Goal: Task Accomplishment & Management: Complete application form

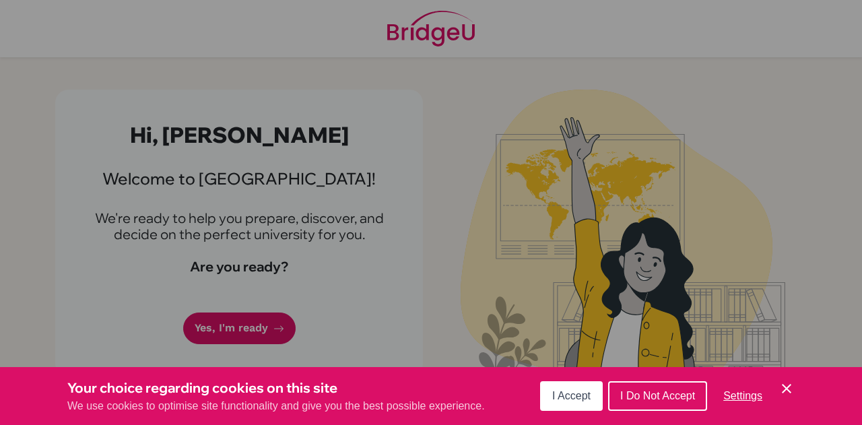
click at [560, 402] on button "I Accept" at bounding box center [571, 396] width 63 height 30
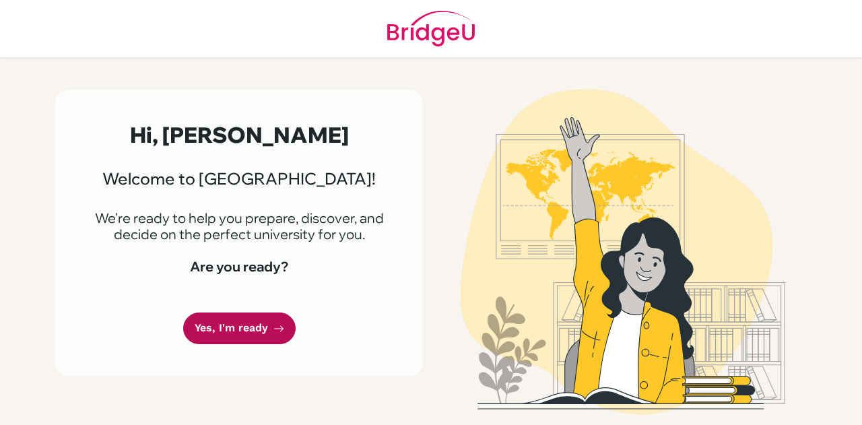
click at [267, 326] on link "Yes, I'm ready" at bounding box center [239, 328] width 112 height 32
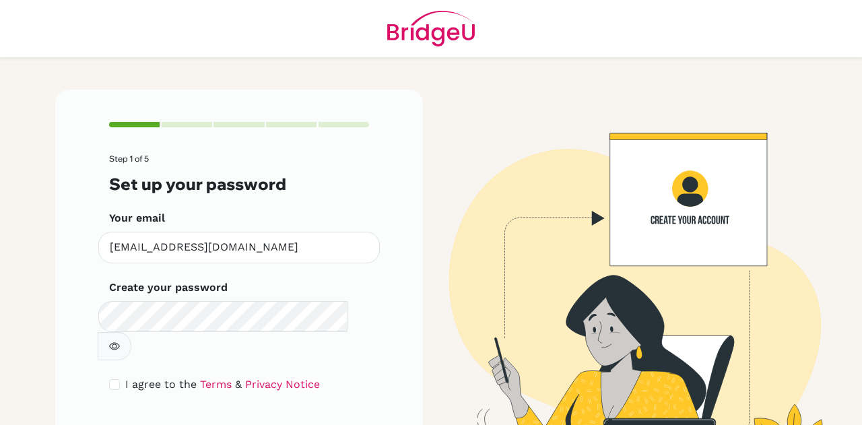
scroll to position [45, 0]
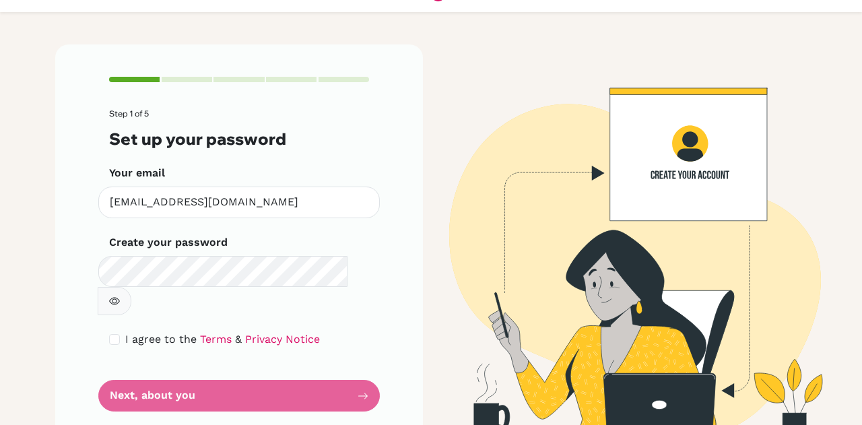
click at [99, 297] on div "Step 1 of 5 Set up your password Your email [EMAIL_ADDRESS][DOMAIN_NAME] Invali…" at bounding box center [239, 243] width 368 height 399
click at [109, 334] on input "checkbox" at bounding box center [114, 339] width 11 height 11
checkbox input "true"
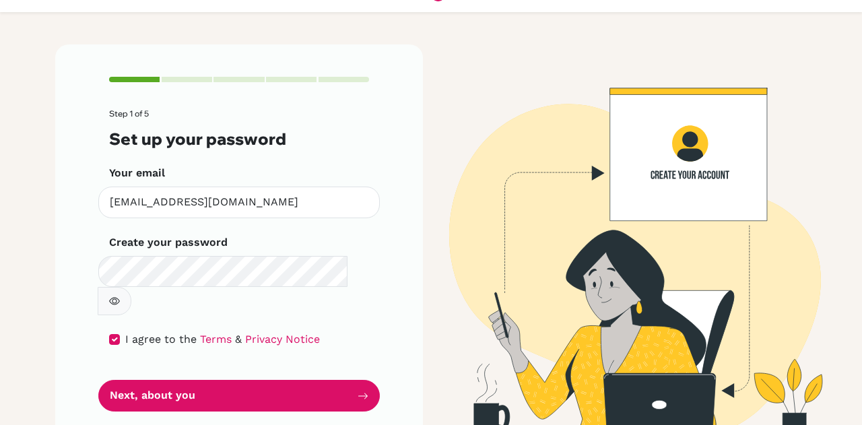
click at [131, 287] on button "button" at bounding box center [115, 301] width 34 height 28
click at [120, 296] on icon "button" at bounding box center [114, 301] width 11 height 11
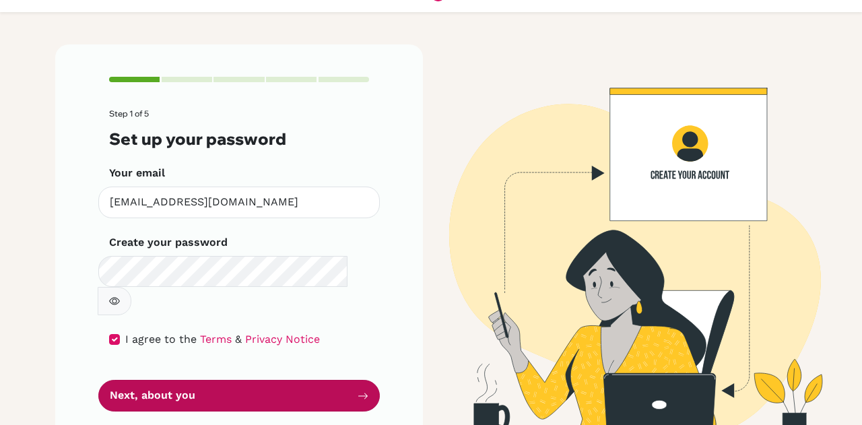
click at [349, 380] on button "Next, about you" at bounding box center [238, 396] width 281 height 32
